Goal: Information Seeking & Learning: Compare options

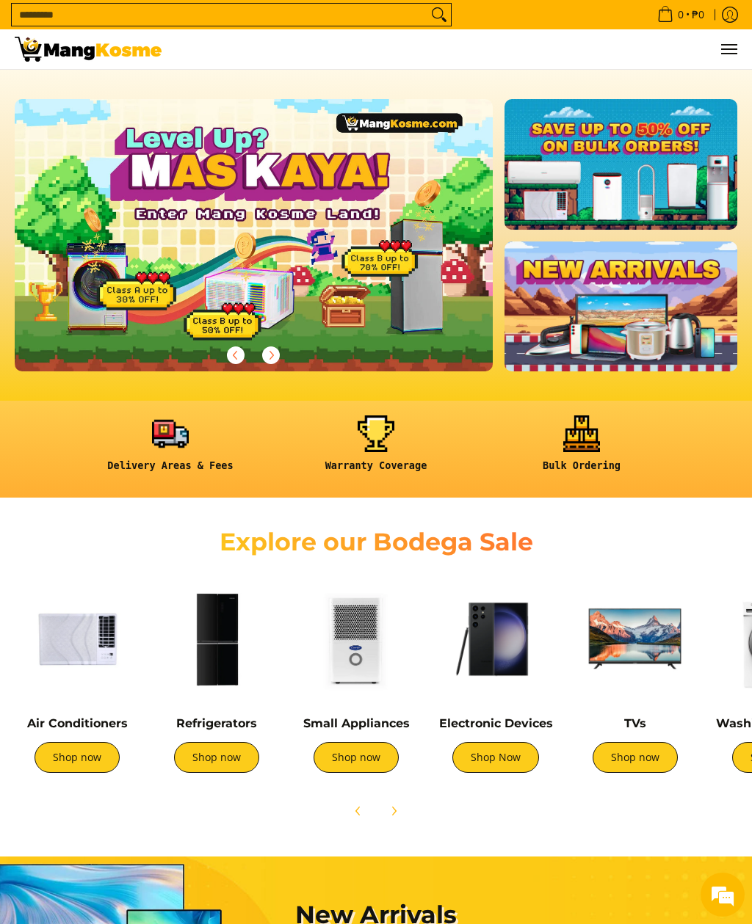
click at [230, 636] on img at bounding box center [216, 639] width 125 height 125
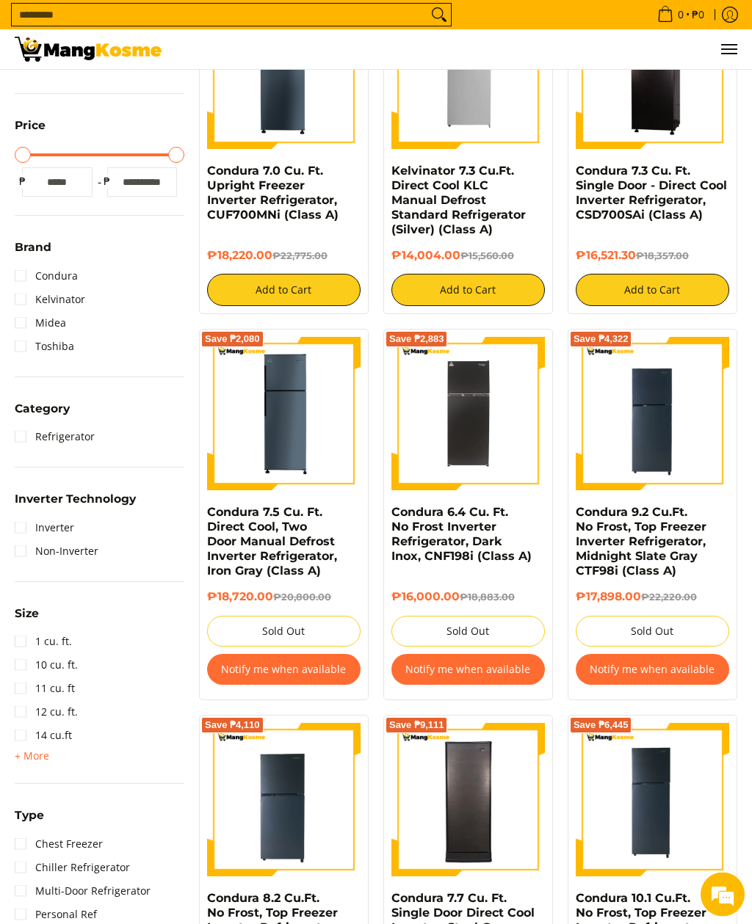
scroll to position [321, 0]
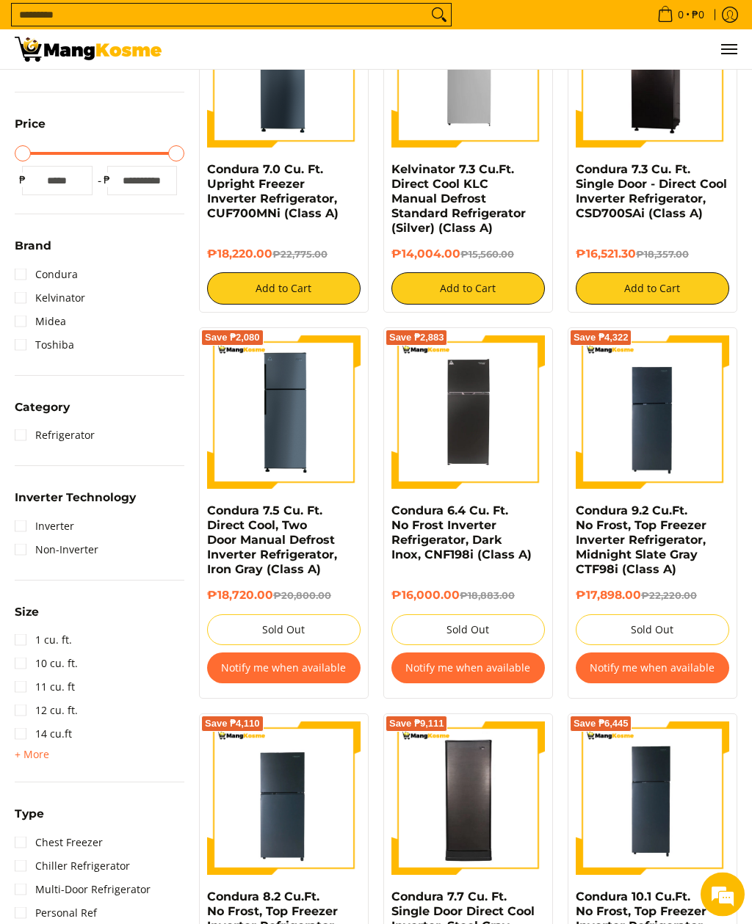
click at [485, 424] on img at bounding box center [467, 412] width 153 height 153
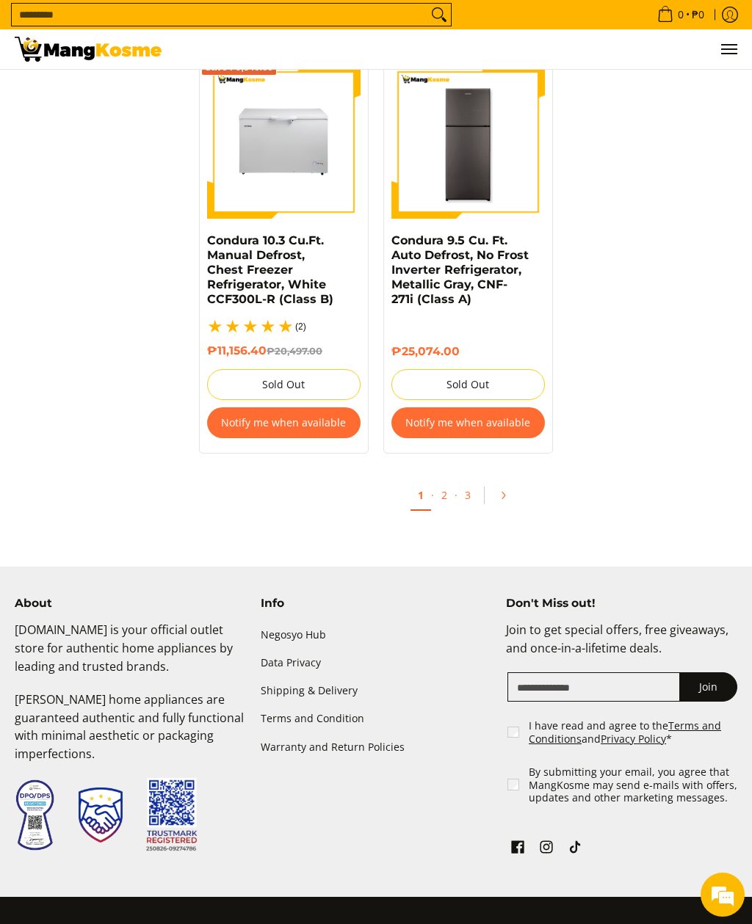
click at [510, 497] on link "Pagination" at bounding box center [507, 495] width 35 height 25
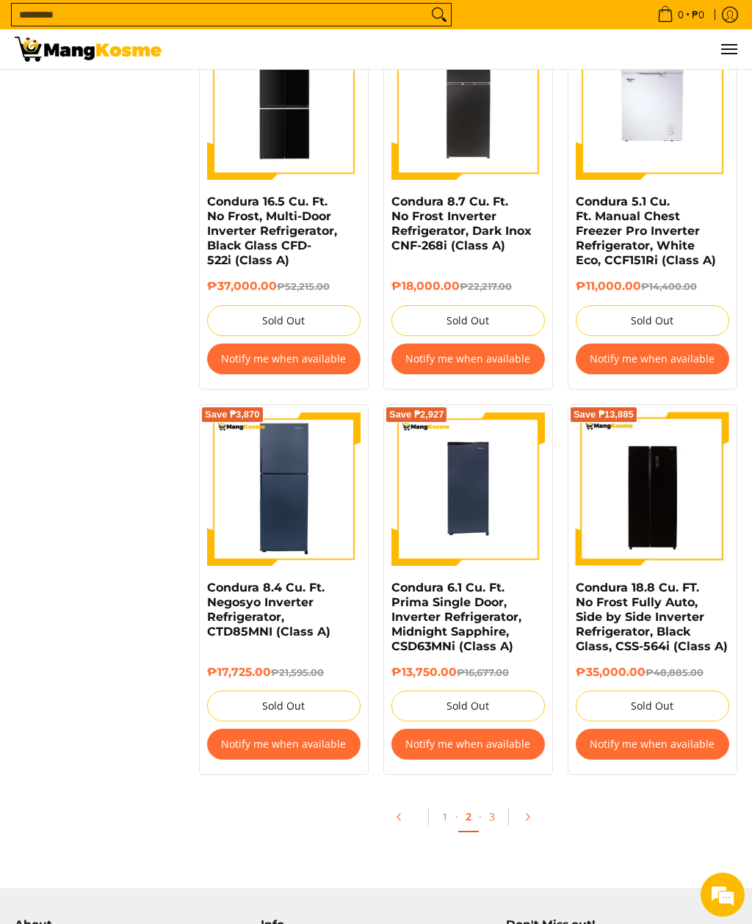
click at [532, 805] on link "Pagination" at bounding box center [532, 817] width 35 height 25
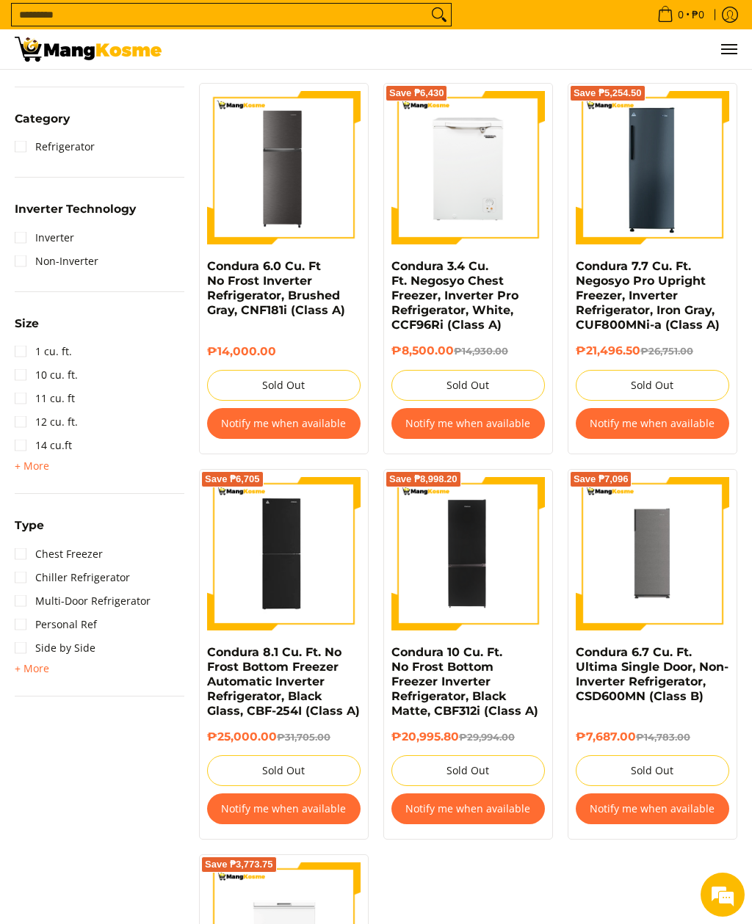
click at [282, 556] on img at bounding box center [283, 553] width 145 height 153
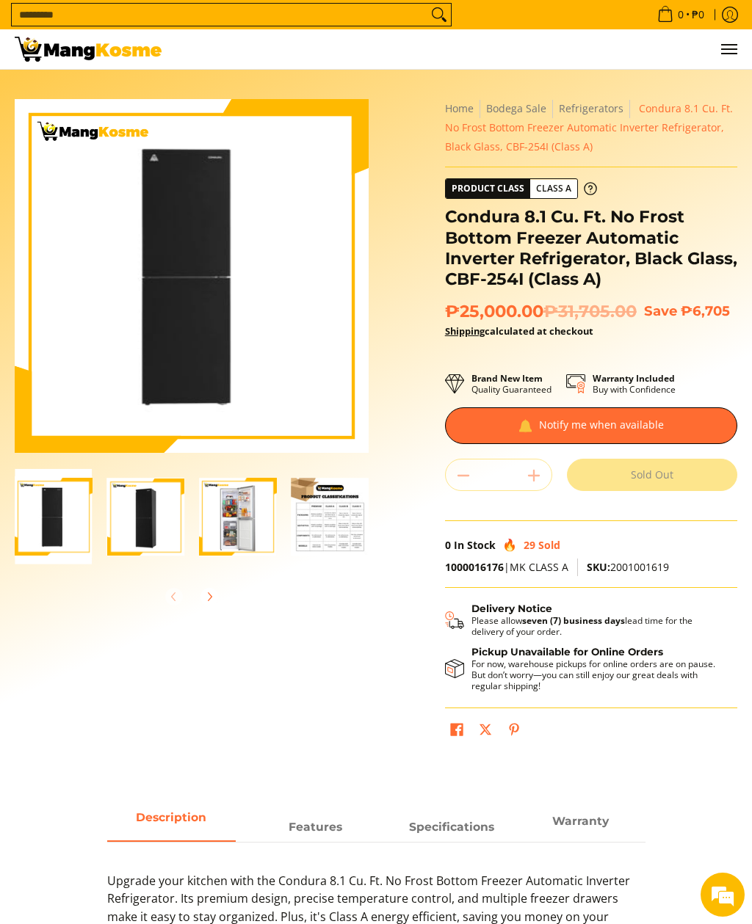
click at [211, 291] on img at bounding box center [192, 276] width 336 height 354
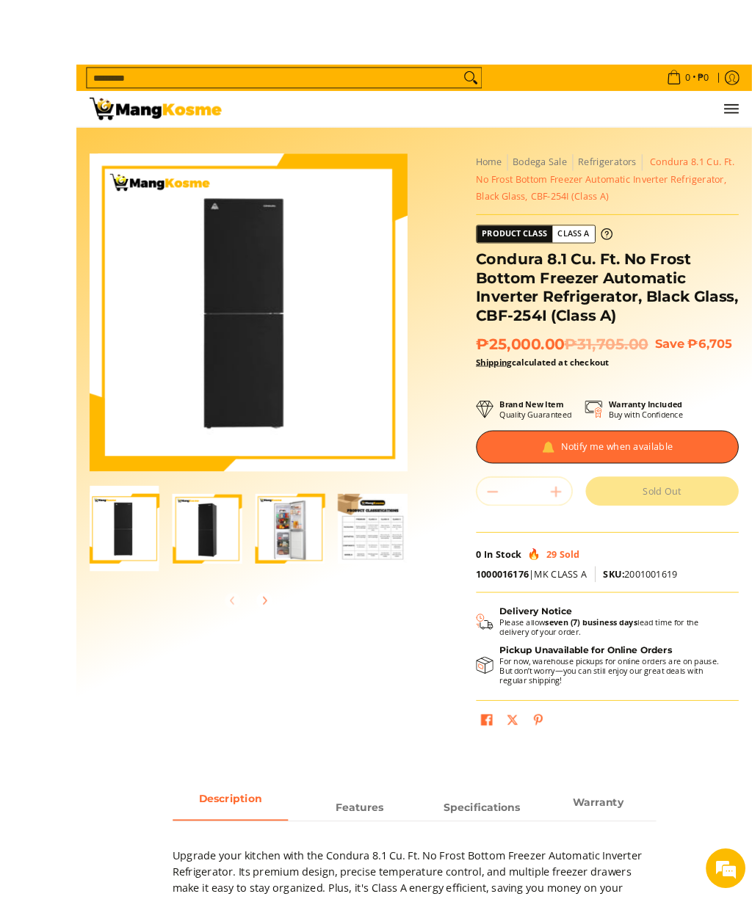
scroll to position [79, 0]
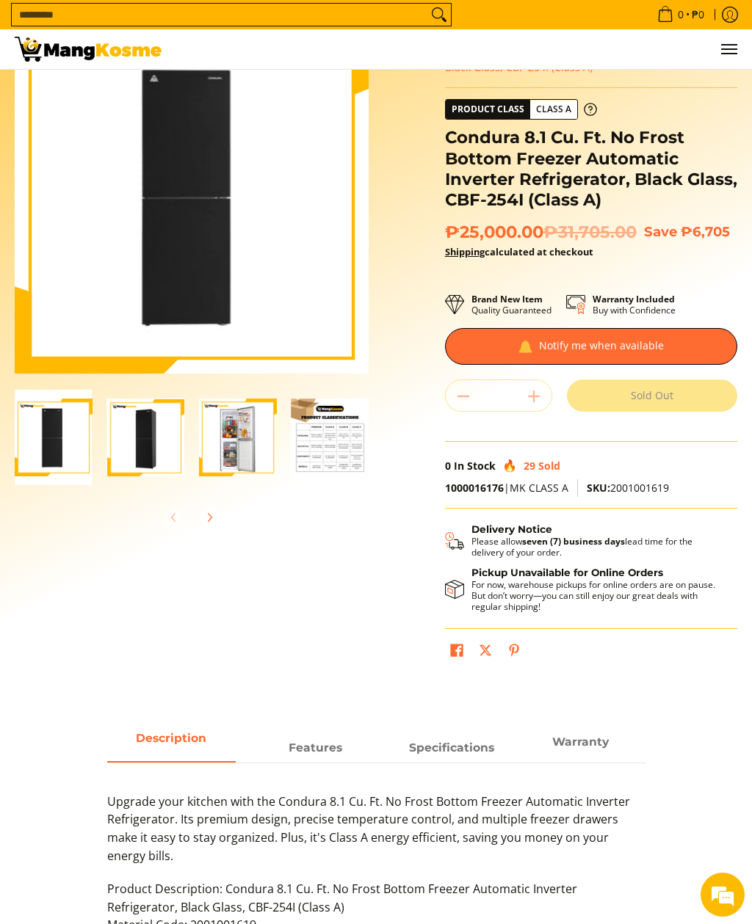
click at [244, 435] on img "Condura 8.1 Cu. Ft. No Frost Bottom Freezer Automatic Inverter Refrigerator, Bl…" at bounding box center [238, 438] width 78 height 78
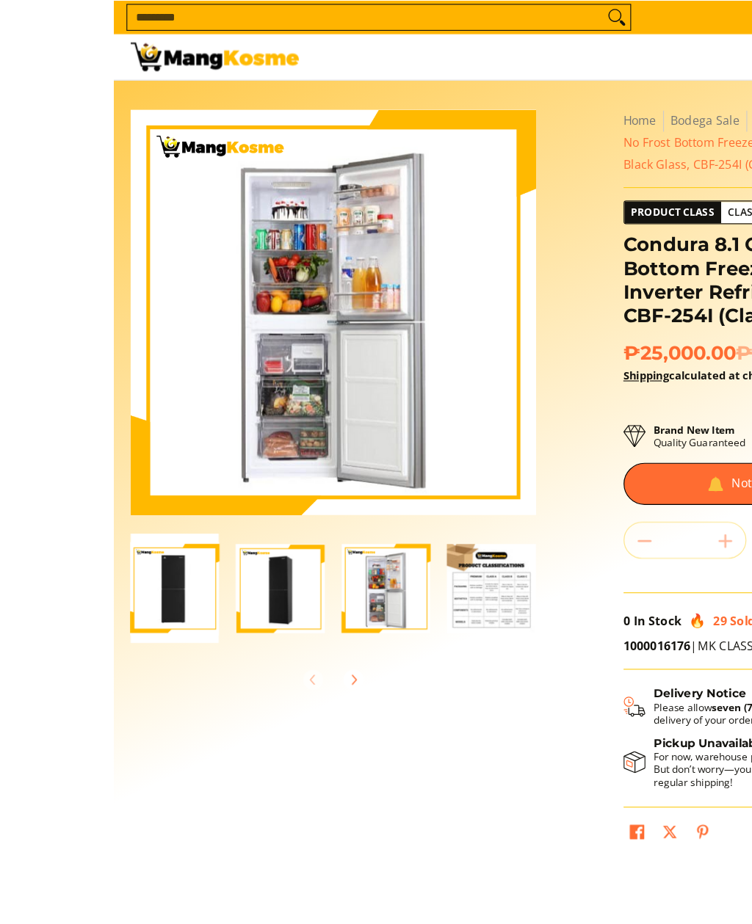
scroll to position [0, 0]
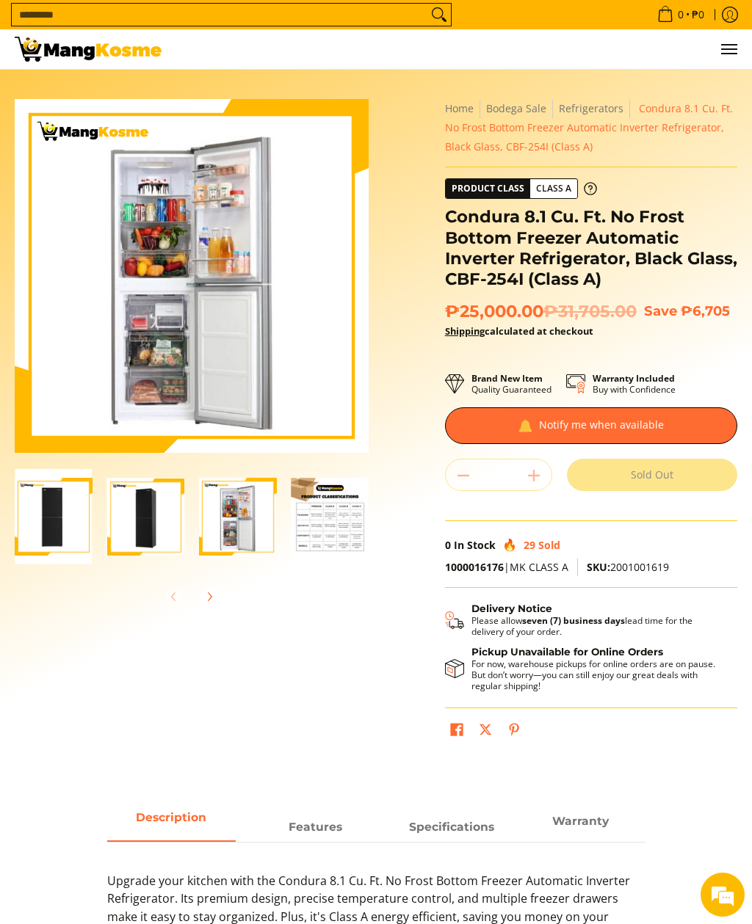
click at [159, 501] on img "Condura 8.1 Cu. Ft. No Frost Bottom Freezer Automatic Inverter Refrigerator, Bl…" at bounding box center [146, 517] width 78 height 78
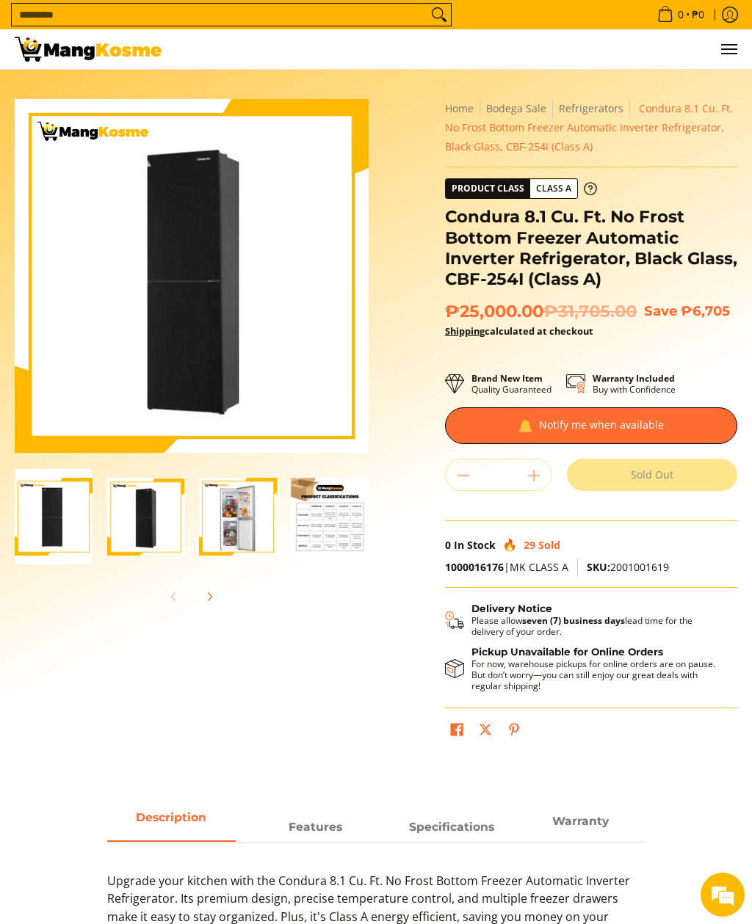
click at [333, 526] on img "Condura 8.1 Cu. Ft. No Frost Bottom Freezer Automatic Inverter Refrigerator, Bl…" at bounding box center [330, 517] width 78 height 78
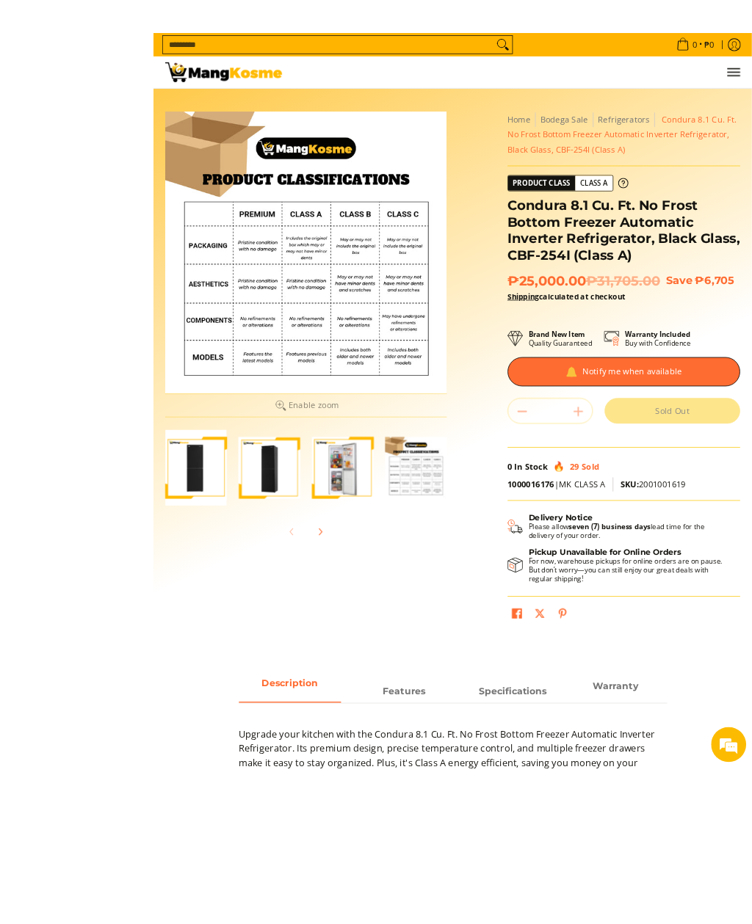
scroll to position [18, 0]
